Goal: Transaction & Acquisition: Subscribe to service/newsletter

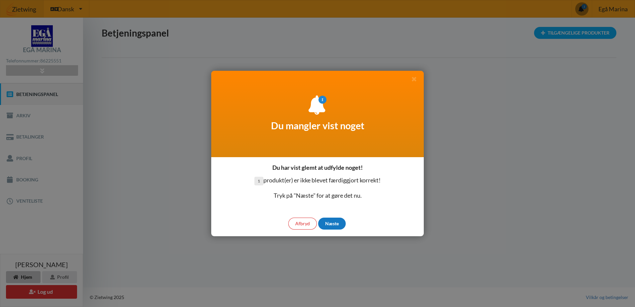
click at [331, 224] on div "Næste" at bounding box center [332, 224] width 28 height 12
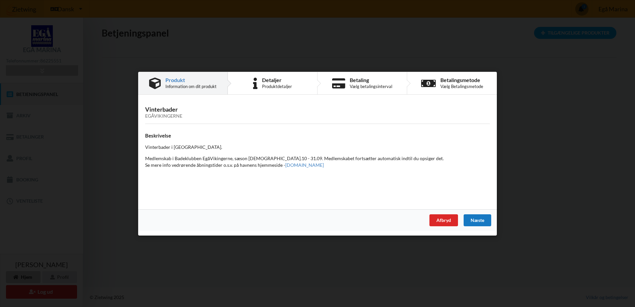
click at [472, 220] on div "Næste" at bounding box center [478, 220] width 28 height 12
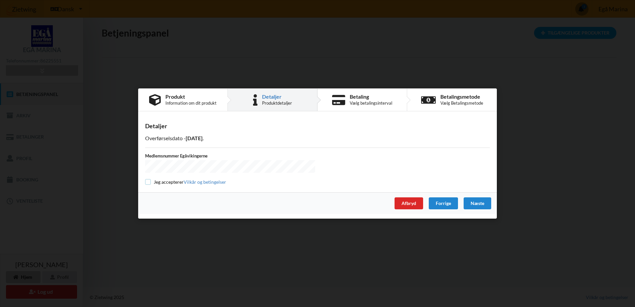
click at [149, 179] on input "checkbox" at bounding box center [148, 182] width 6 height 6
checkbox input "true"
click at [477, 202] on div "Næste" at bounding box center [478, 203] width 28 height 12
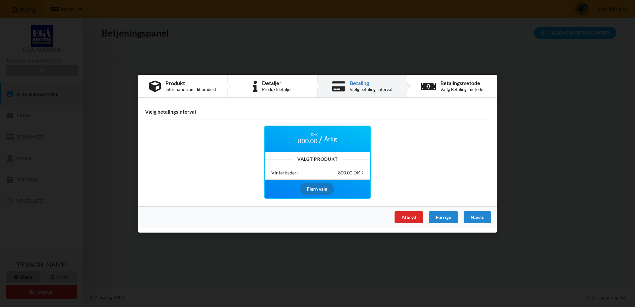
click at [314, 192] on div "Fjern valg" at bounding box center [317, 189] width 34 height 12
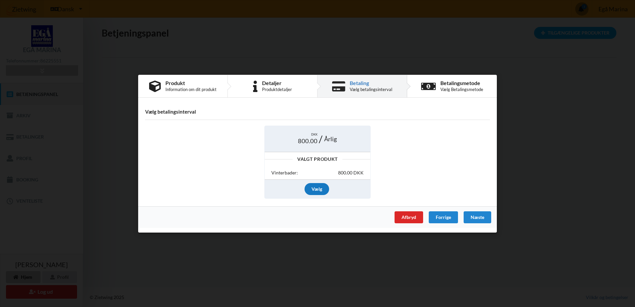
click at [317, 187] on div "Vælg" at bounding box center [317, 189] width 25 height 12
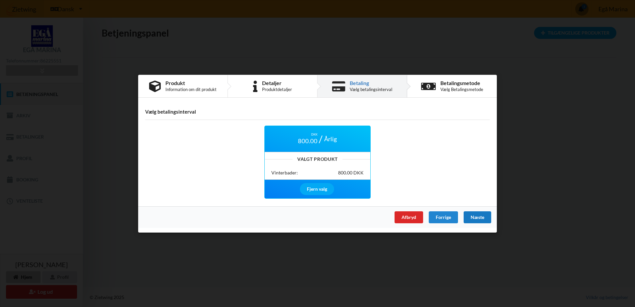
click at [475, 218] on div "Næste" at bounding box center [478, 217] width 28 height 12
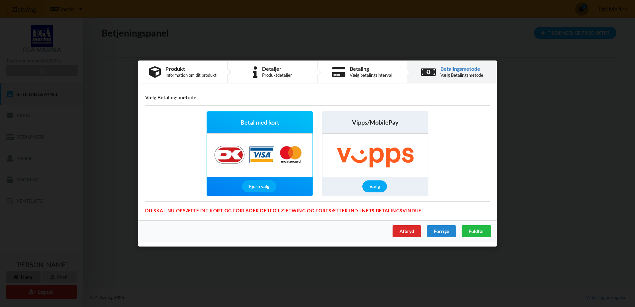
drag, startPoint x: 264, startPoint y: 186, endPoint x: 265, endPoint y: 183, distance: 3.7
click at [264, 184] on div "Fjern valg" at bounding box center [259, 186] width 34 height 12
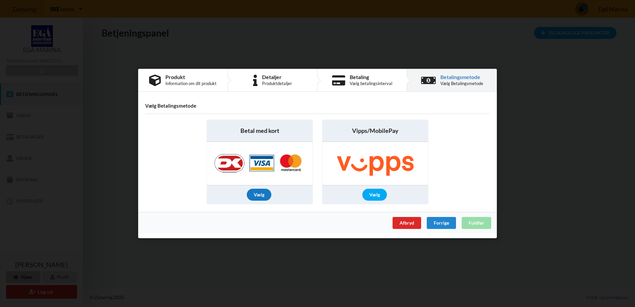
click at [261, 193] on div "Vælg" at bounding box center [259, 195] width 25 height 12
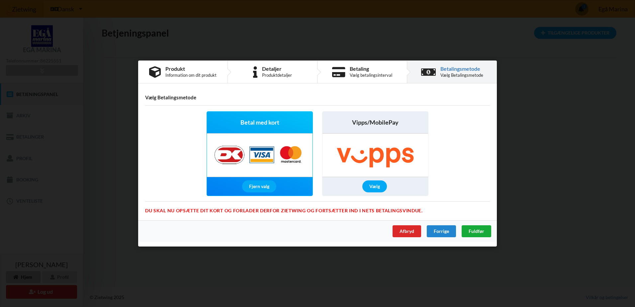
click at [470, 232] on span "Fuldfør" at bounding box center [477, 231] width 16 height 6
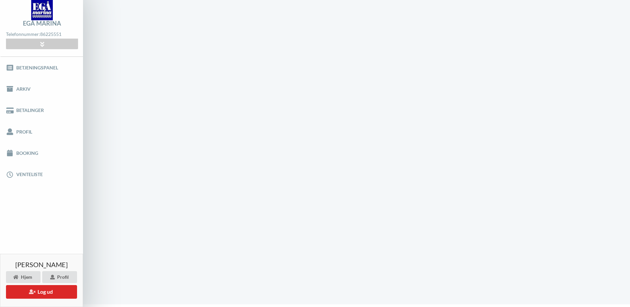
scroll to position [0, 0]
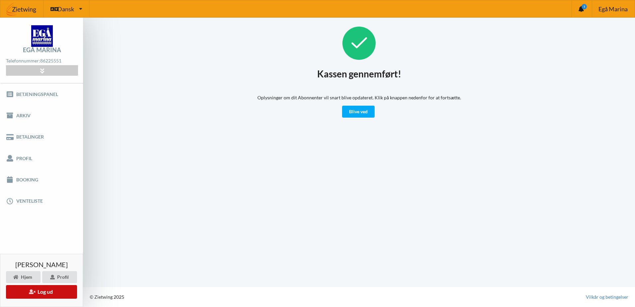
click at [46, 292] on button "Log ud" at bounding box center [41, 292] width 71 height 14
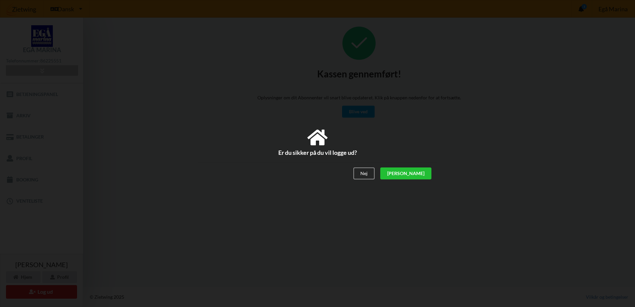
click at [423, 172] on div "[PERSON_NAME]" at bounding box center [405, 174] width 51 height 12
